Goal: Register for event/course

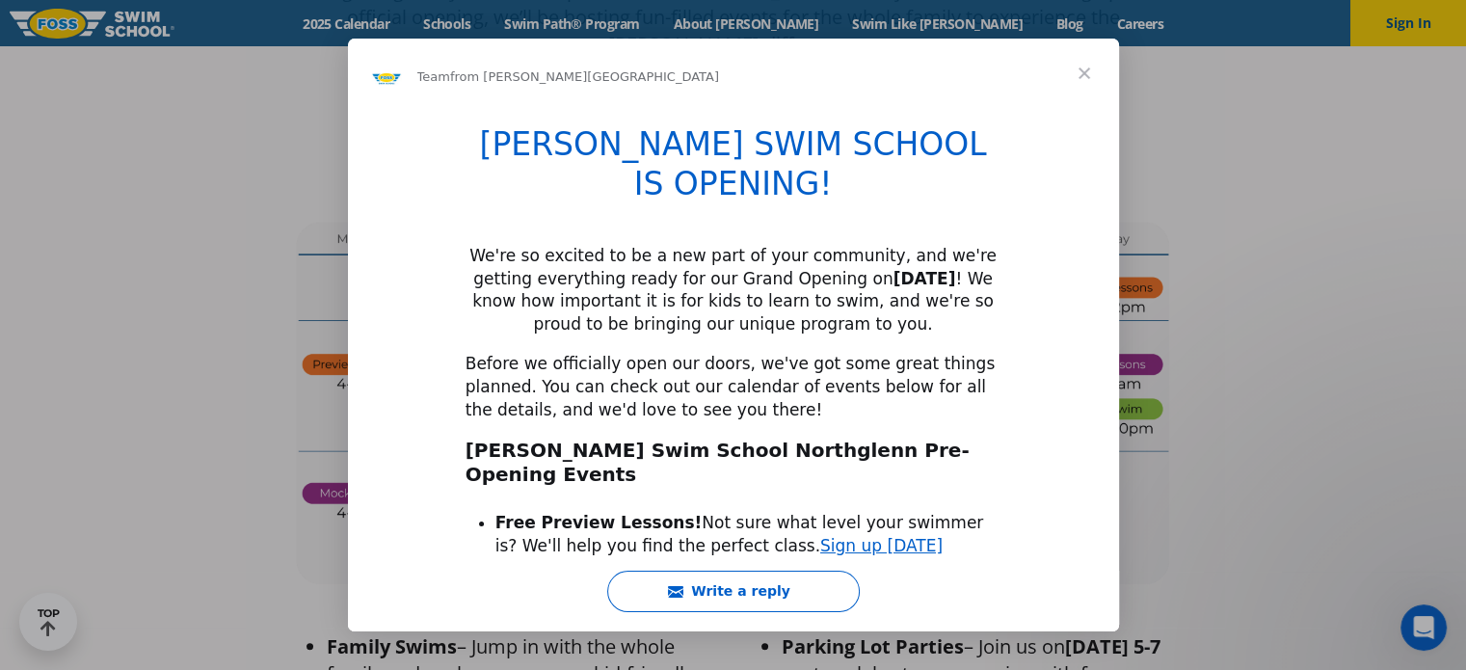
click at [1091, 61] on span "Close" at bounding box center [1084, 73] width 69 height 69
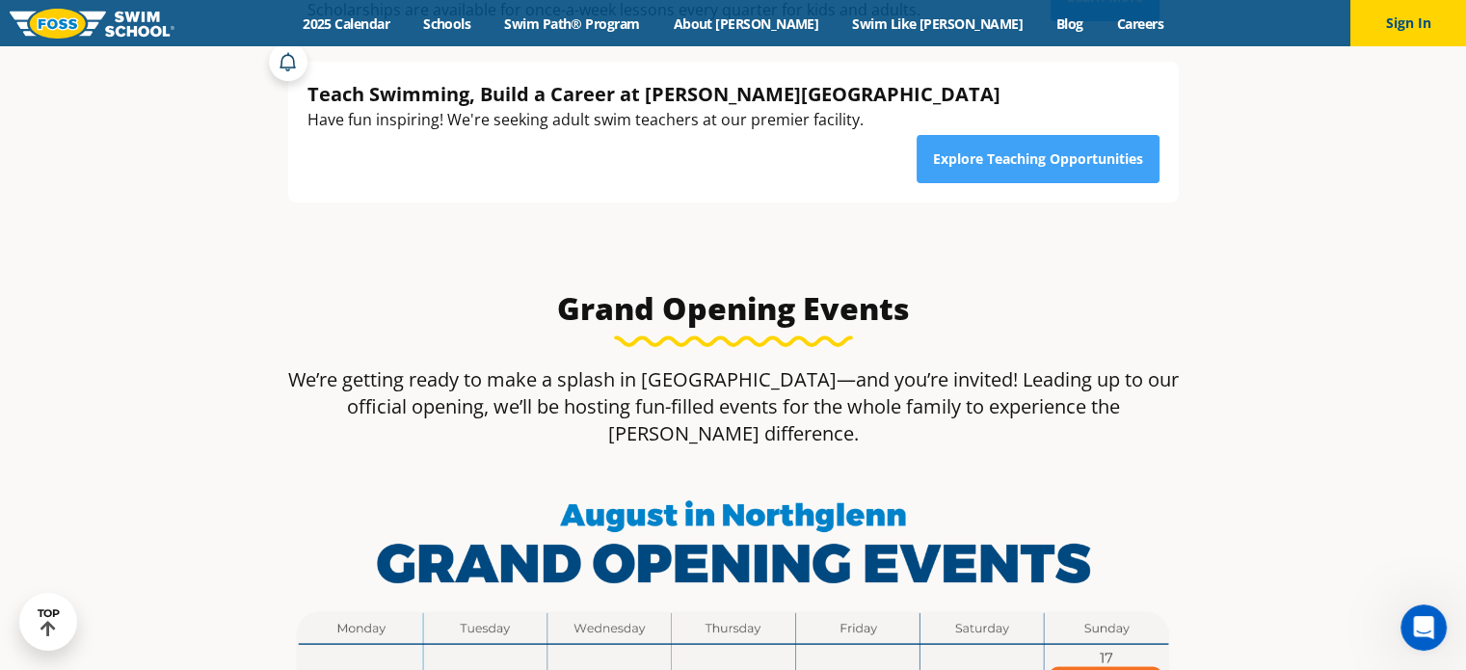
scroll to position [950, 0]
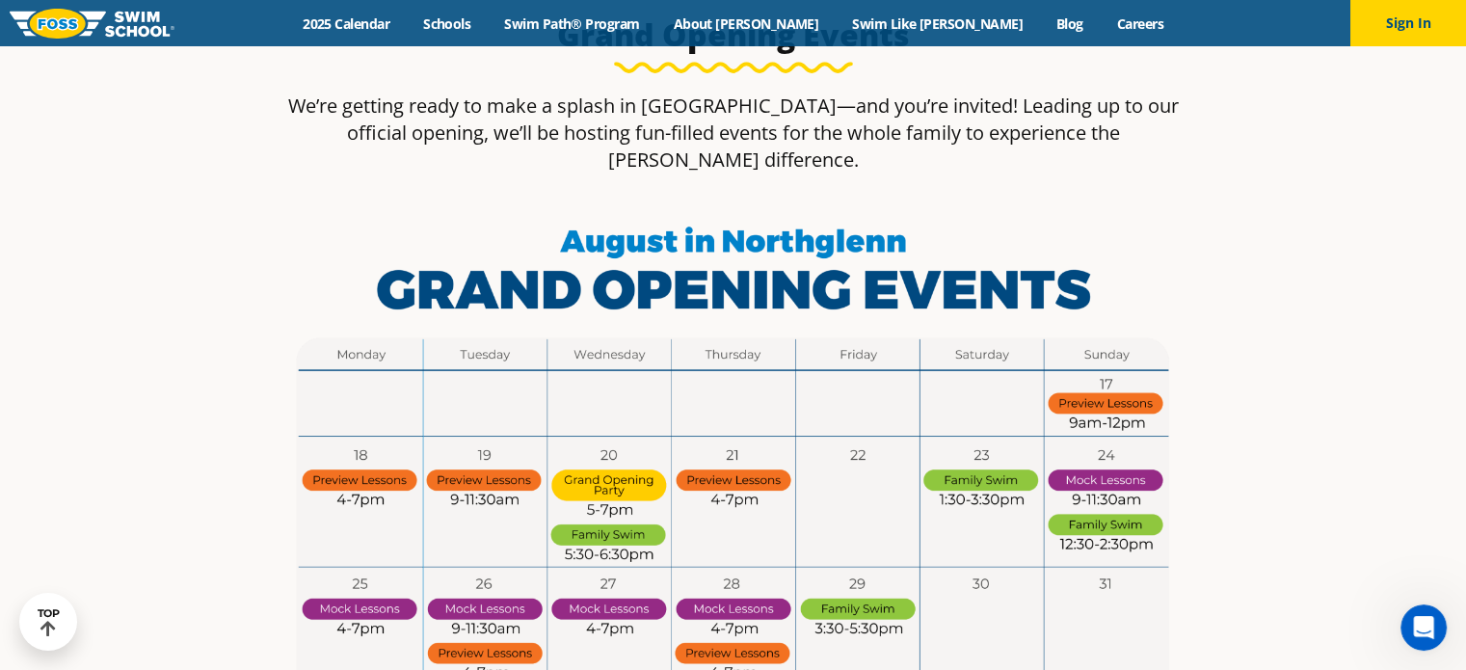
click at [971, 598] on img at bounding box center [734, 464] width 910 height 512
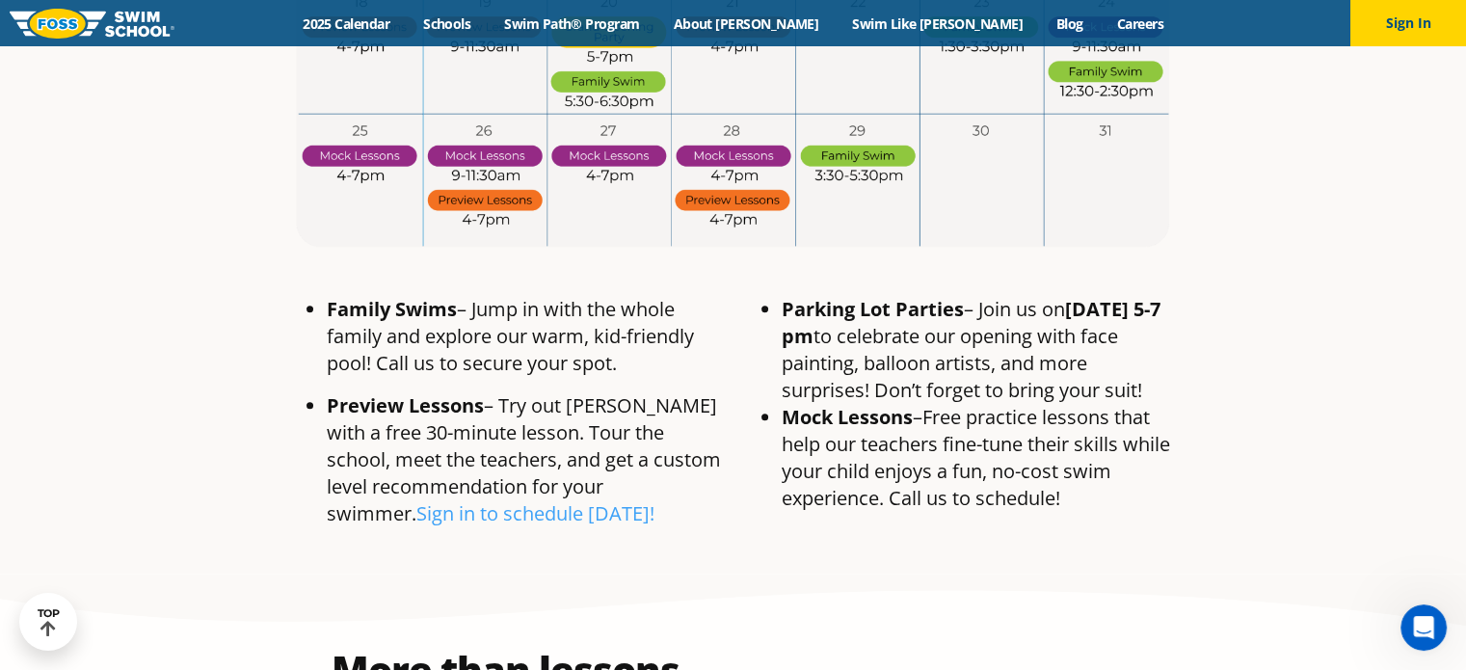
scroll to position [1407, 0]
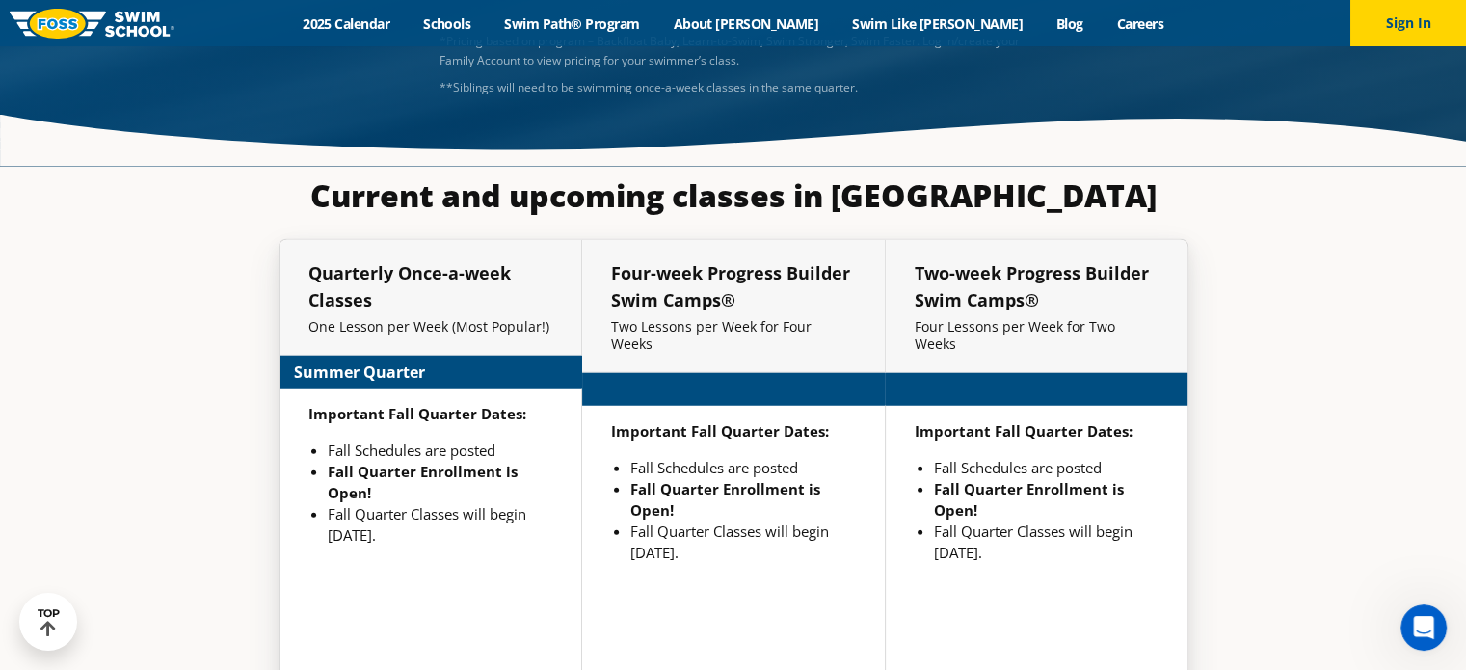
scroll to position [5052, 0]
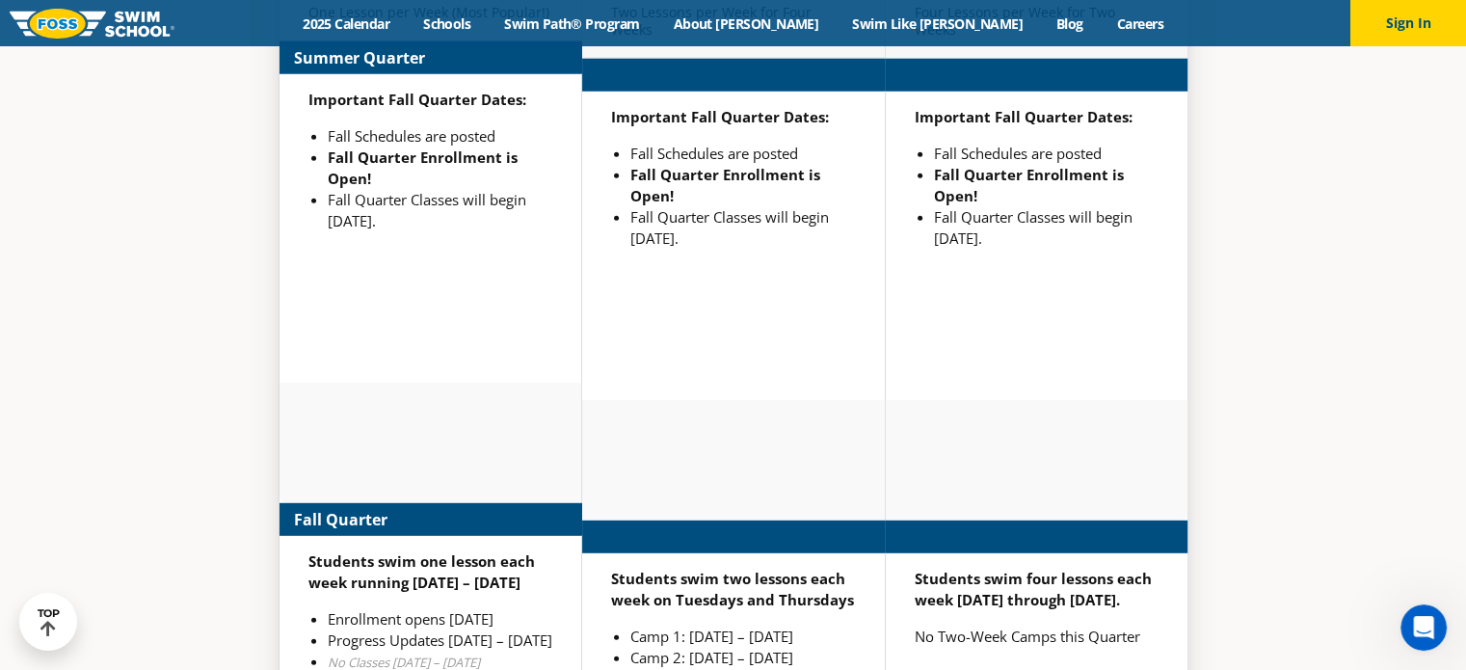
click at [1034, 400] on div at bounding box center [1036, 460] width 303 height 120
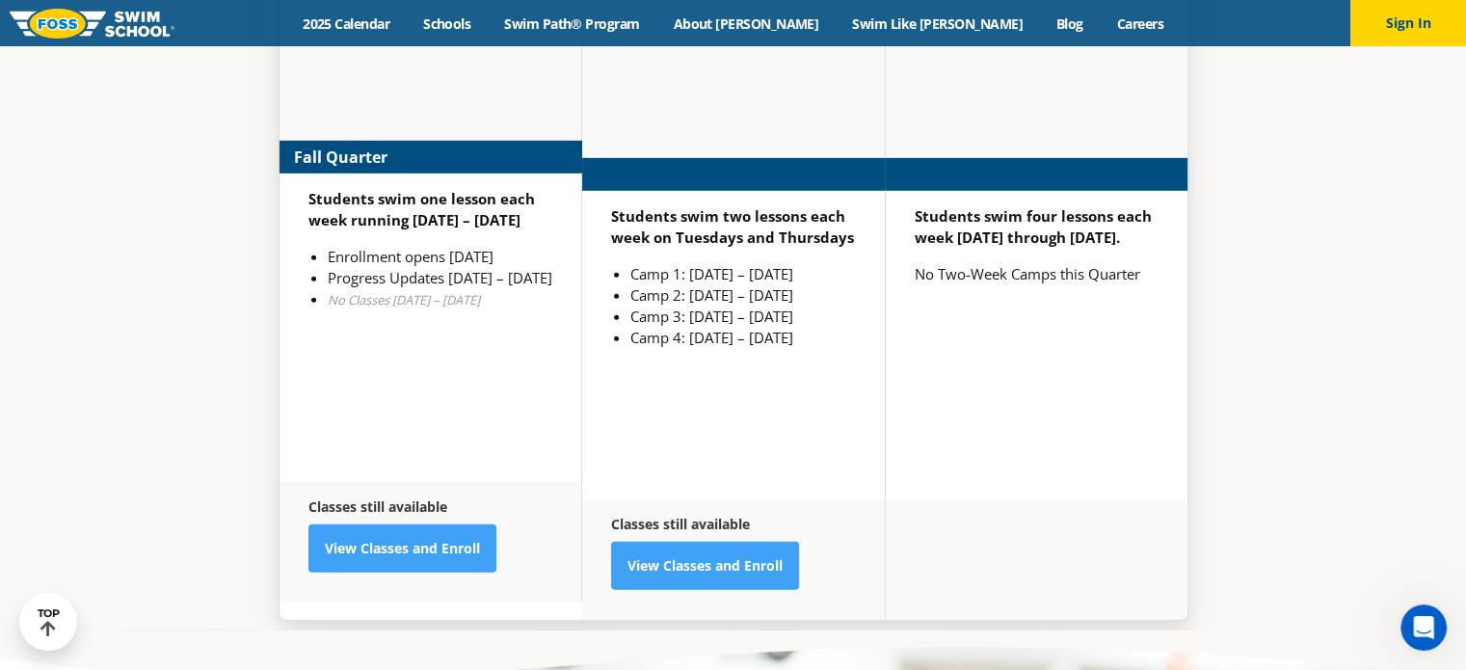
scroll to position [5755, 0]
click at [447, 524] on link "View Classes and Enroll" at bounding box center [402, 548] width 188 height 48
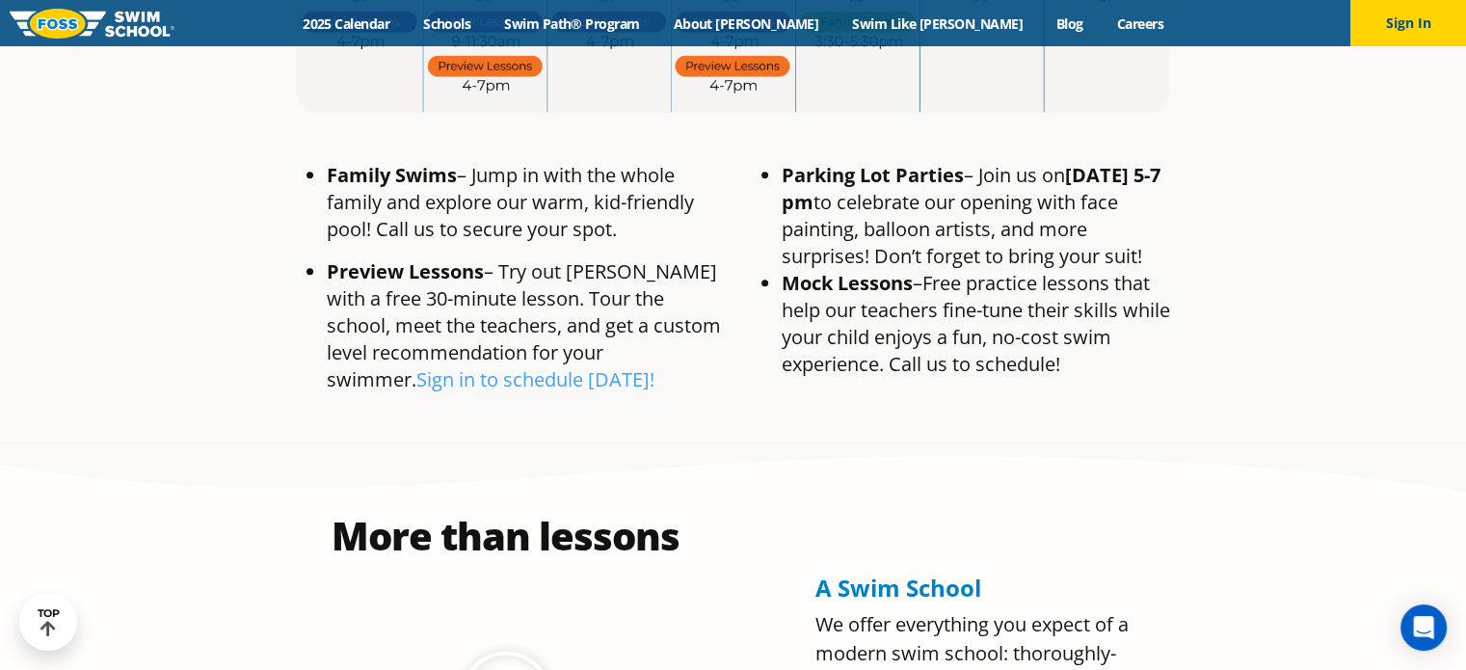
scroll to position [1505, 0]
